Goal: Task Accomplishment & Management: Manage account settings

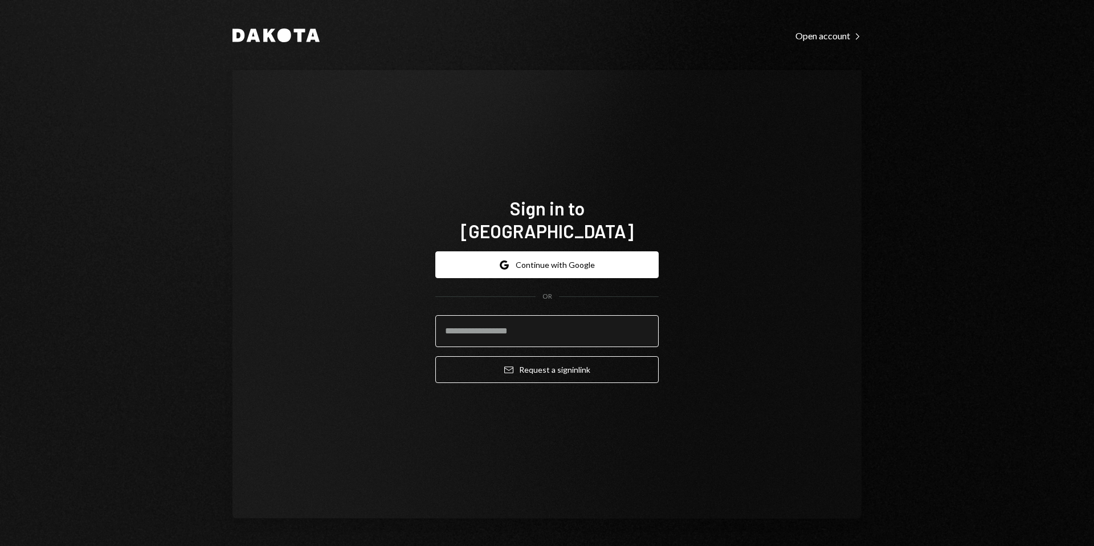
click at [458, 315] on input "email" at bounding box center [546, 331] width 223 height 32
type input "**********"
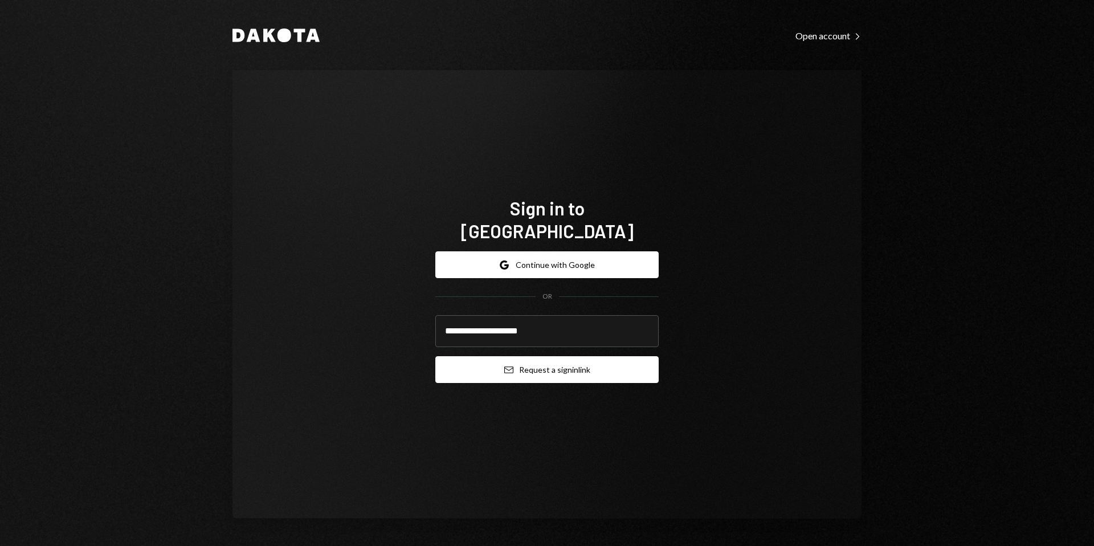
click at [555, 357] on button "Email Request a sign in link" at bounding box center [546, 369] width 223 height 27
